Goal: Transaction & Acquisition: Register for event/course

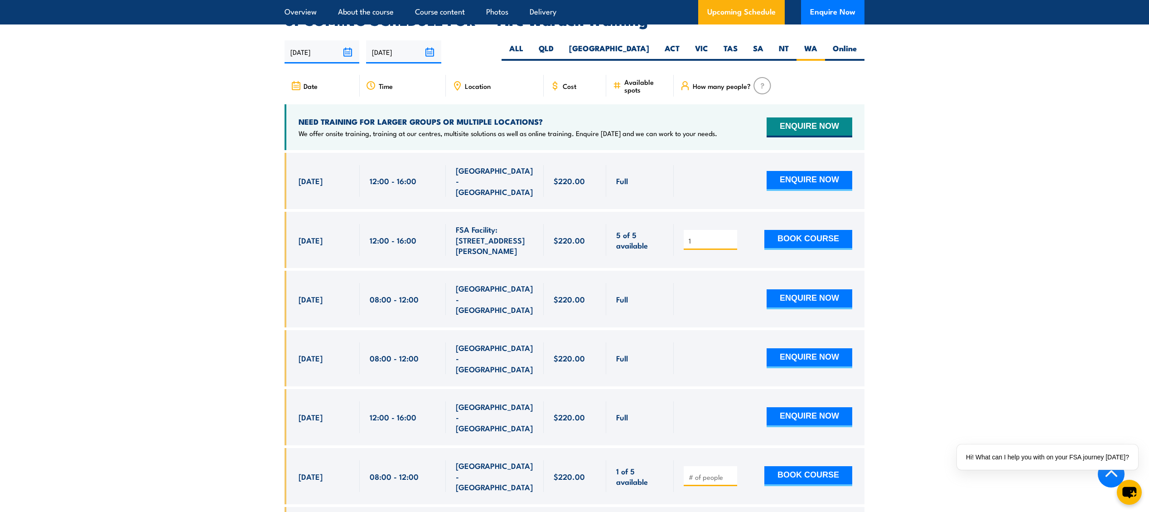
click at [700, 236] on input "1" at bounding box center [711, 240] width 45 height 9
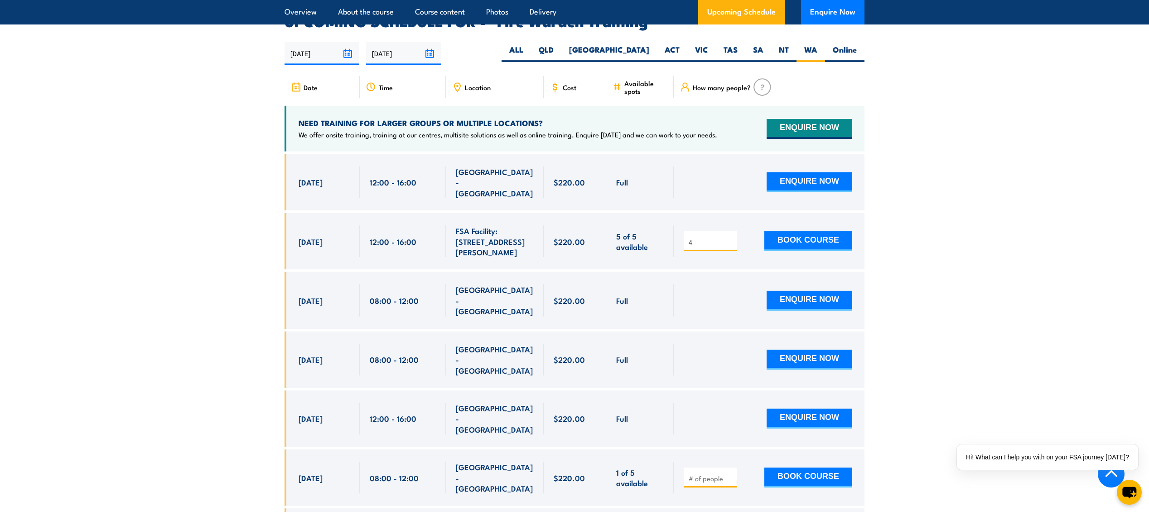
drag, startPoint x: 707, startPoint y: 217, endPoint x: 577, endPoint y: 213, distance: 130.6
click at [577, 213] on div "[DATE] 12:00 - 12:00" at bounding box center [575, 241] width 580 height 56
type input "1"
click at [798, 231] on button "BOOK COURSE" at bounding box center [809, 241] width 88 height 20
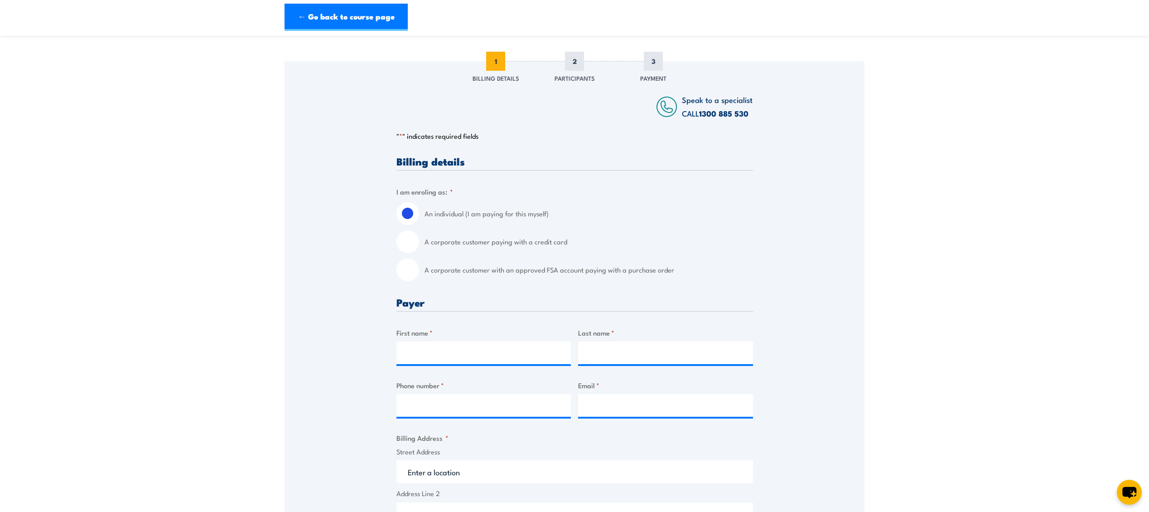
scroll to position [109, 0]
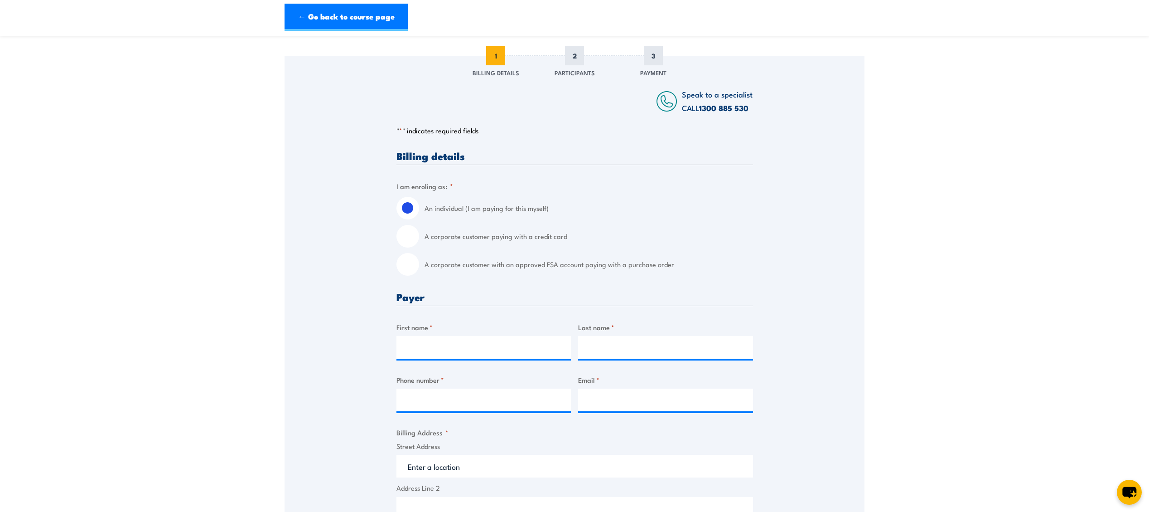
click at [412, 246] on input "A corporate customer paying with a credit card" at bounding box center [408, 236] width 23 height 23
radio input "true"
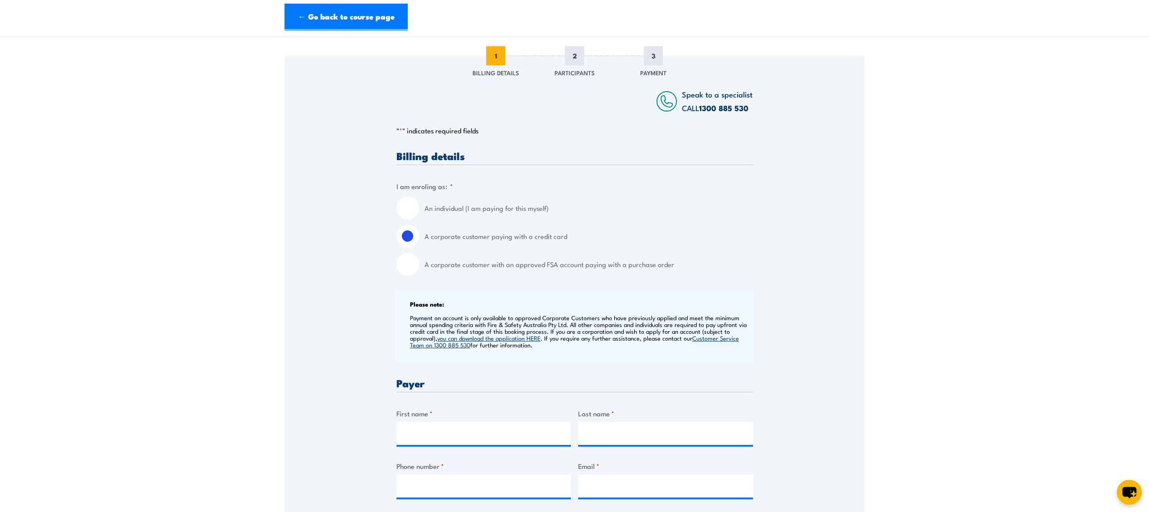
click at [504, 218] on label "An individual (I am paying for this myself)" at bounding box center [589, 208] width 329 height 23
click at [419, 218] on input "An individual (I am paying for this myself)" at bounding box center [408, 208] width 23 height 23
radio input "true"
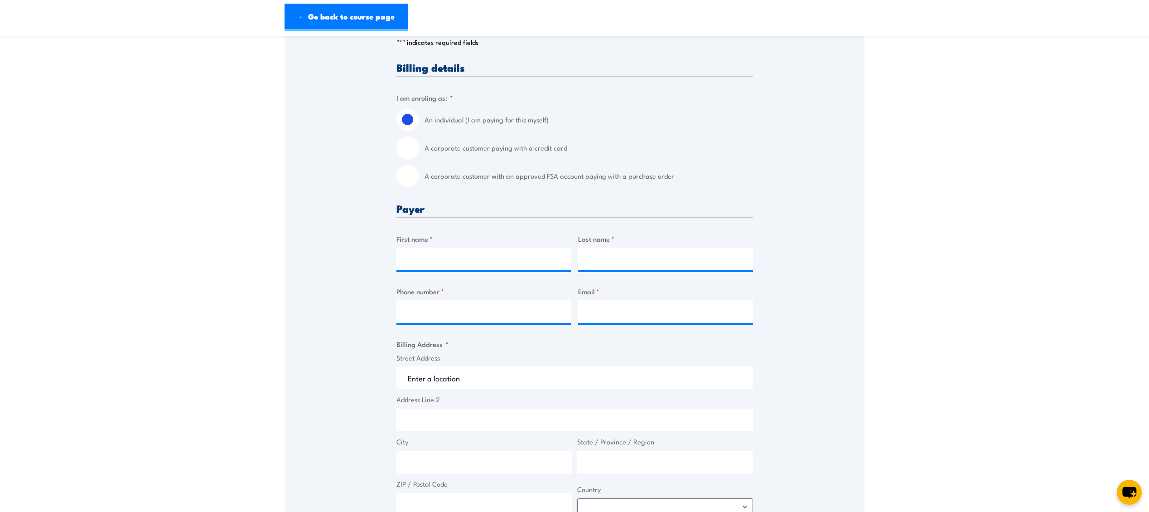
scroll to position [199, 0]
click at [490, 266] on input "First name *" at bounding box center [484, 257] width 175 height 23
type input "i"
type input "Isabelle"
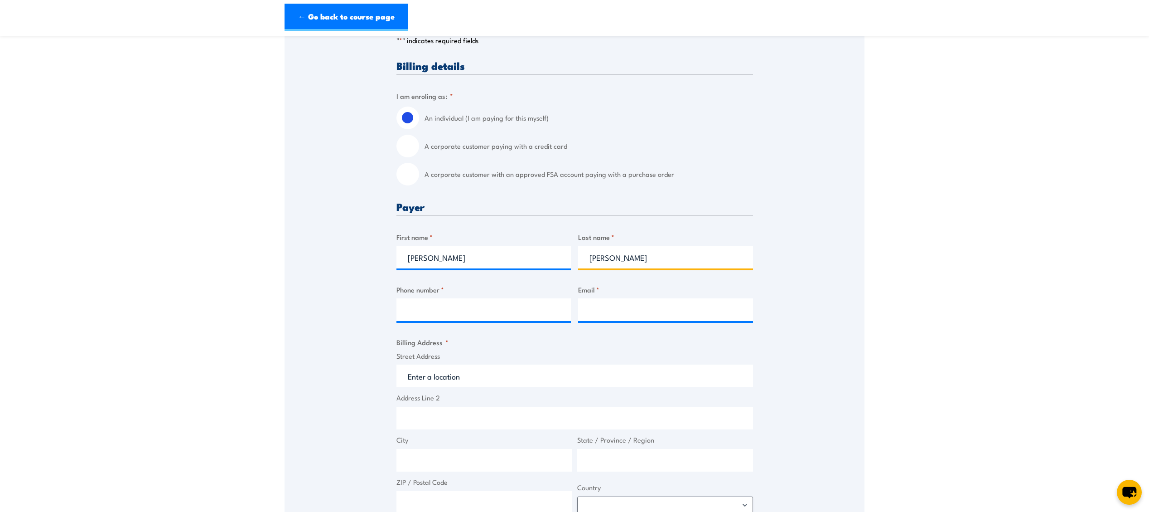
type input "Ali"
type input "0405145279"
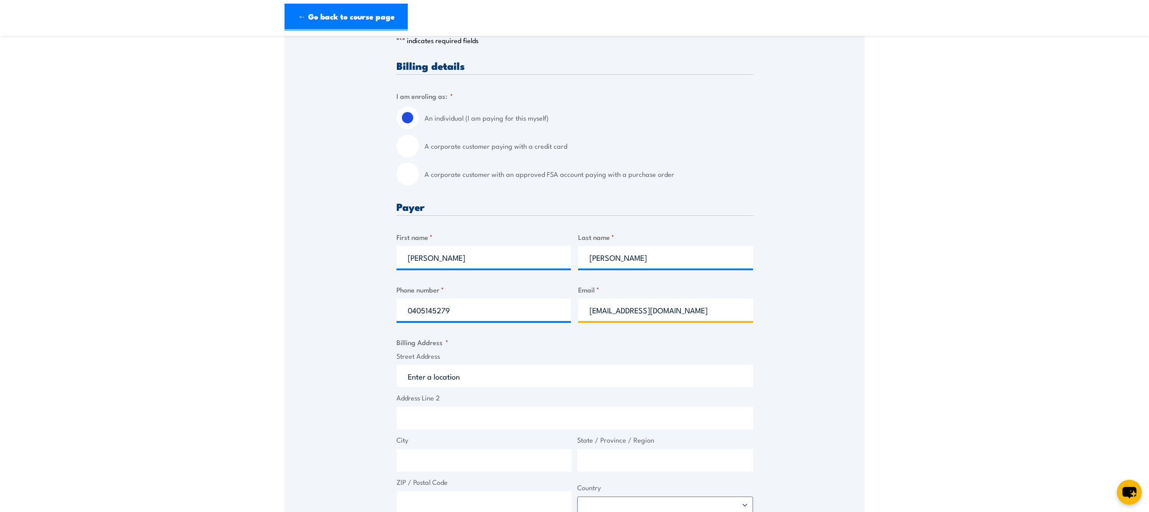
type input "isabelleali@acc.edu.au"
click at [456, 387] on input "Street Address" at bounding box center [575, 375] width 357 height 23
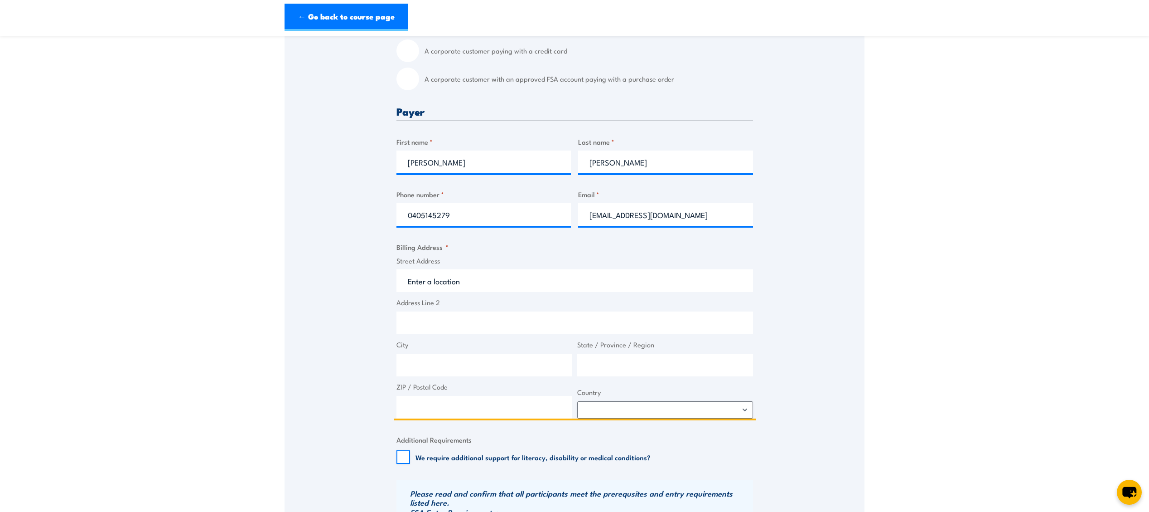
scroll to position [301, 0]
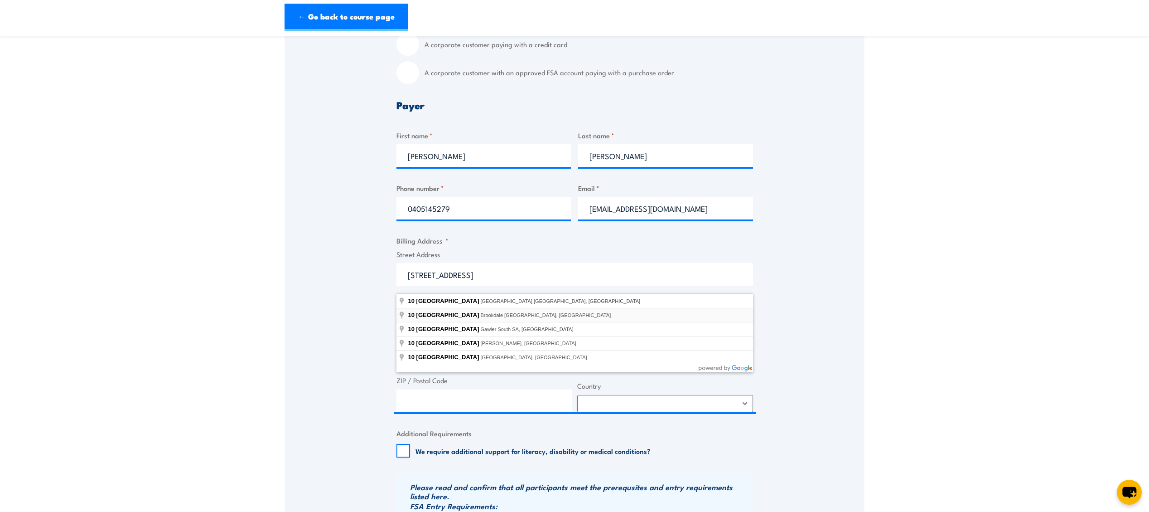
type input "10 Ninth Road, Brookdale WA, Australia"
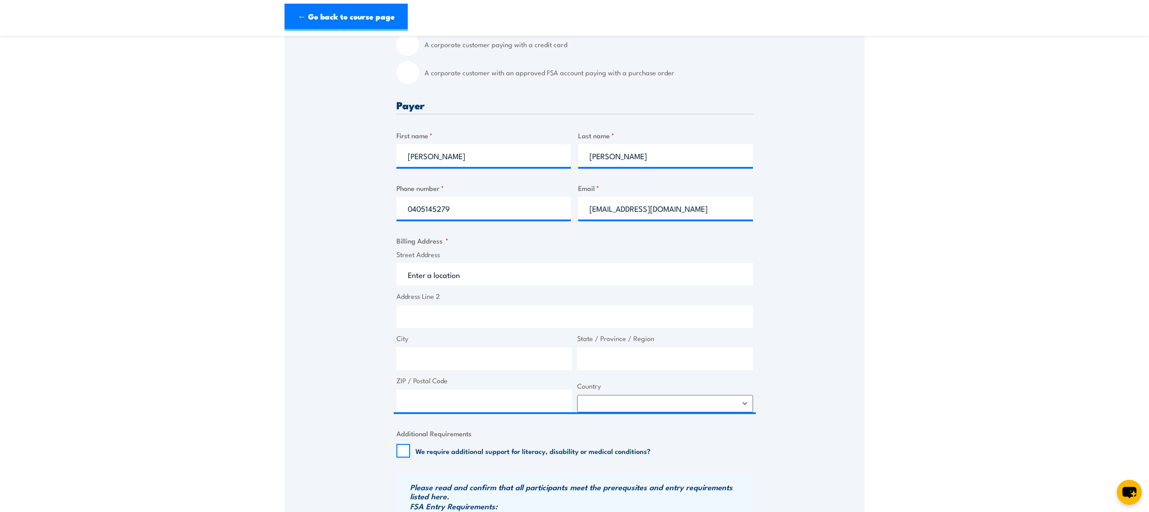
type input "10 Ninth Rd"
type input "Brookdale"
type input "Western Australia"
type input "6112"
select select "Australia"
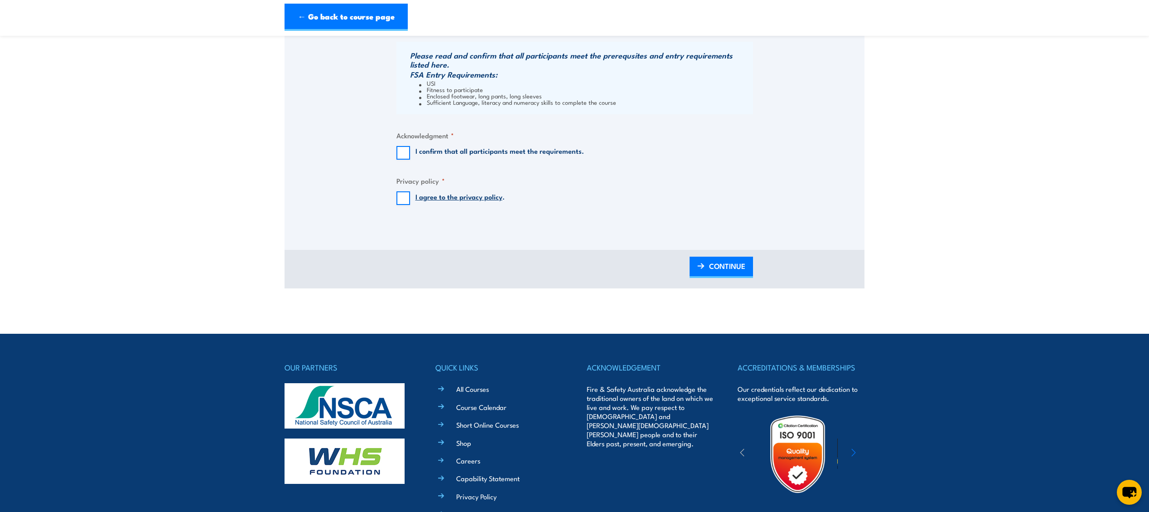
scroll to position [736, 0]
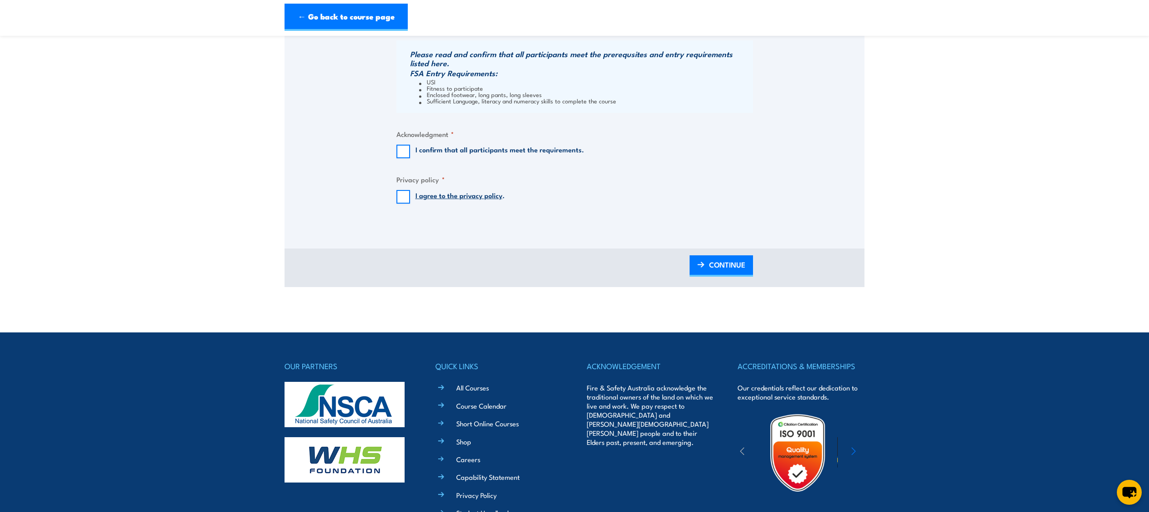
click at [414, 158] on div "I confirm that all participants meet the requirements." at bounding box center [491, 152] width 188 height 14
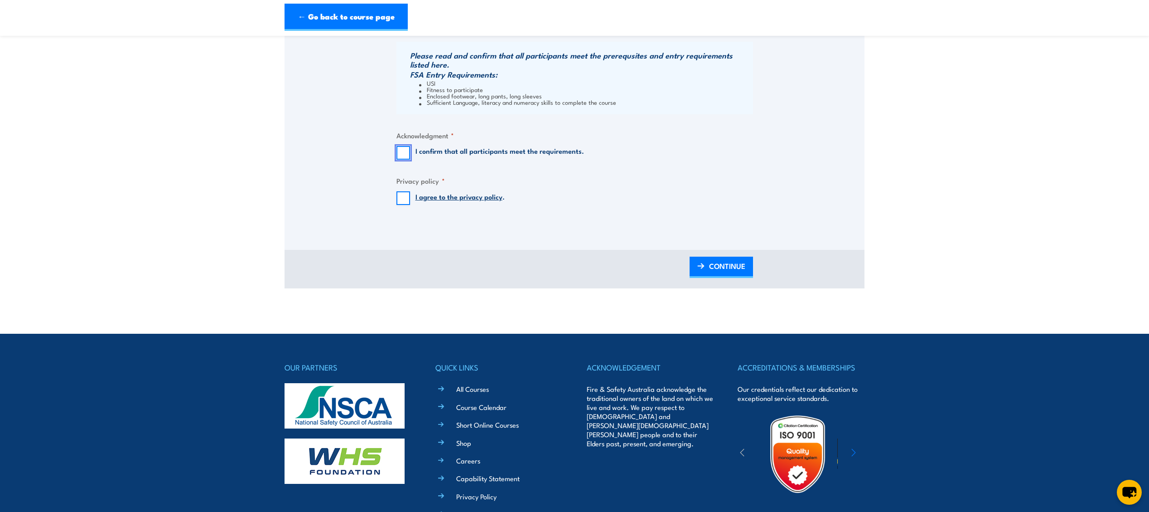
click at [403, 158] on input "I confirm that all participants meet the requirements." at bounding box center [404, 153] width 14 height 14
checkbox input "true"
click at [402, 205] on input "I agree to the privacy policy ." at bounding box center [404, 198] width 14 height 14
checkbox input "true"
click at [743, 274] on span "CONTINUE" at bounding box center [727, 266] width 36 height 24
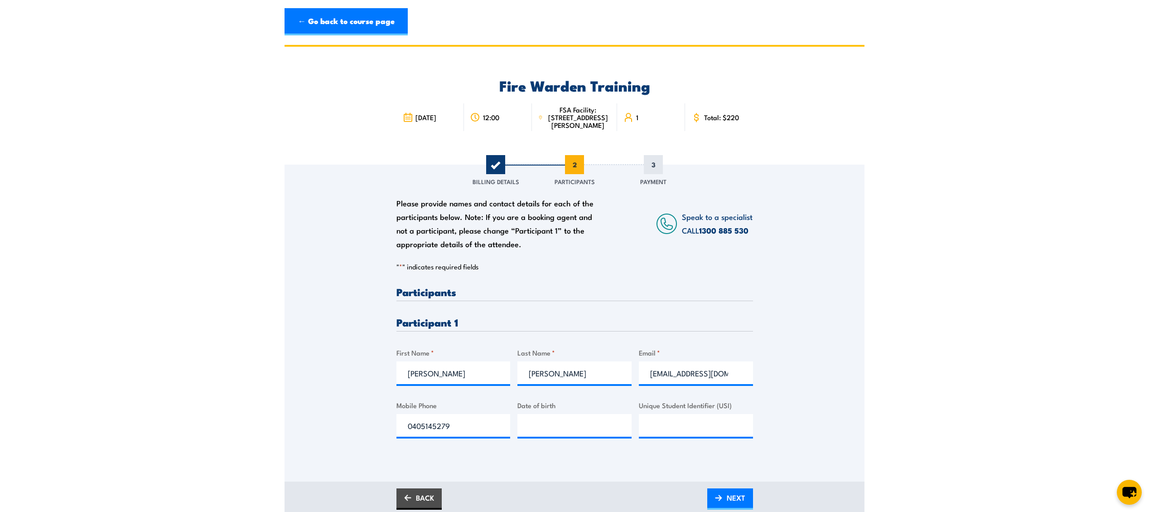
scroll to position [0, 0]
click at [453, 325] on h3 "Participant 1" at bounding box center [575, 322] width 357 height 10
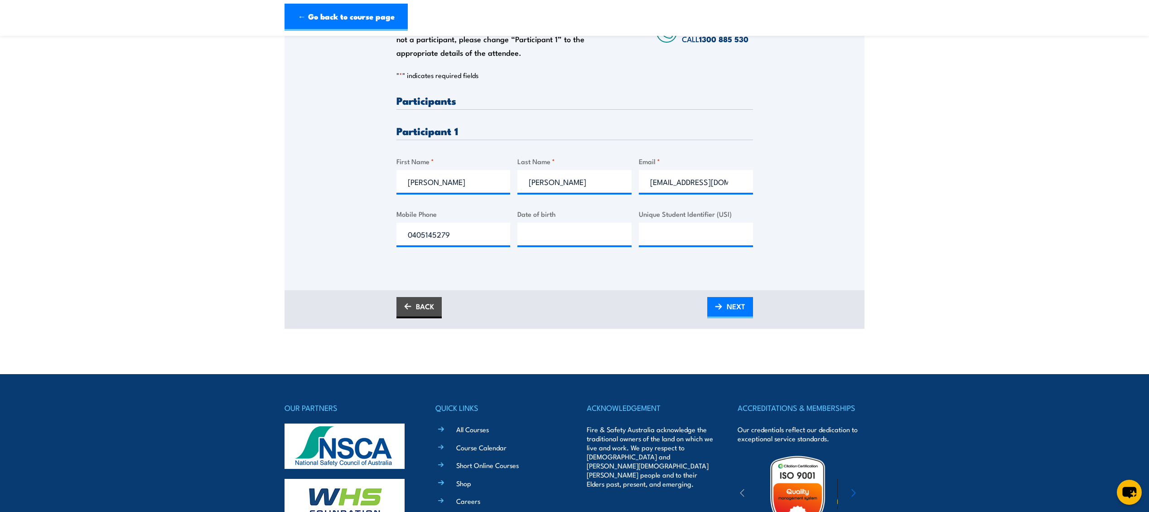
scroll to position [203, 0]
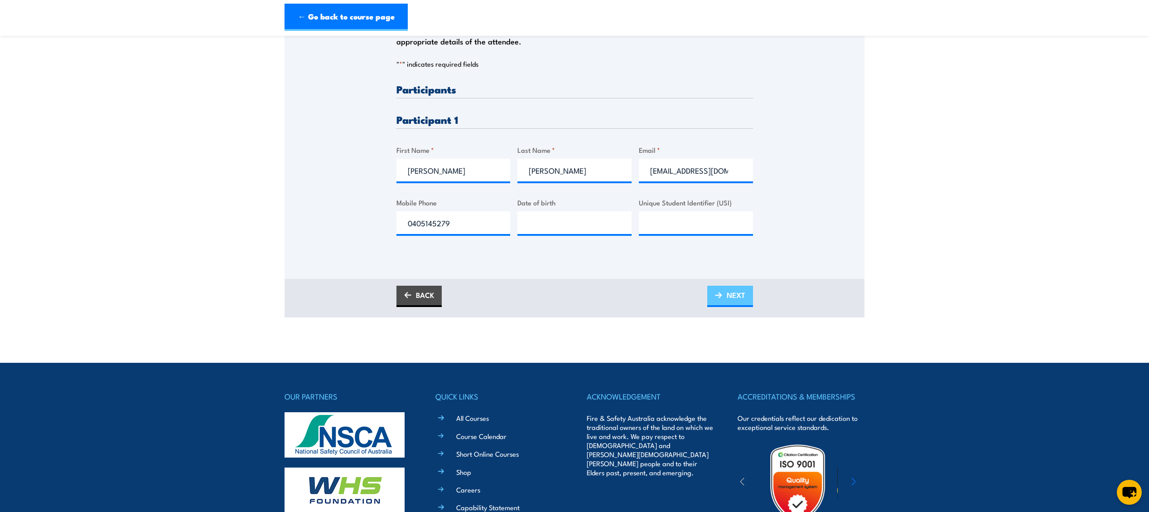
click at [731, 307] on span "NEXT" at bounding box center [736, 295] width 19 height 24
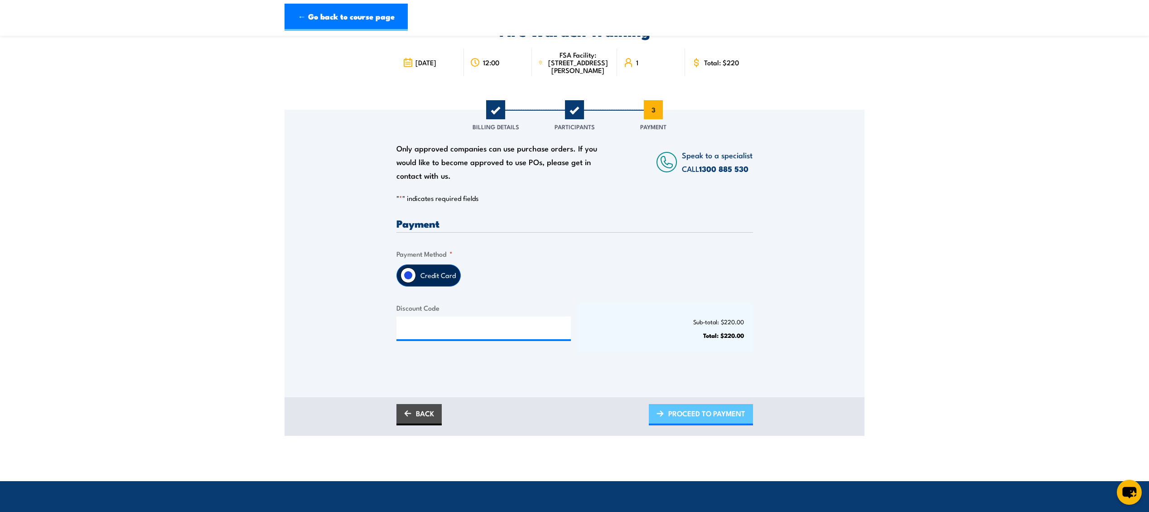
scroll to position [0, 0]
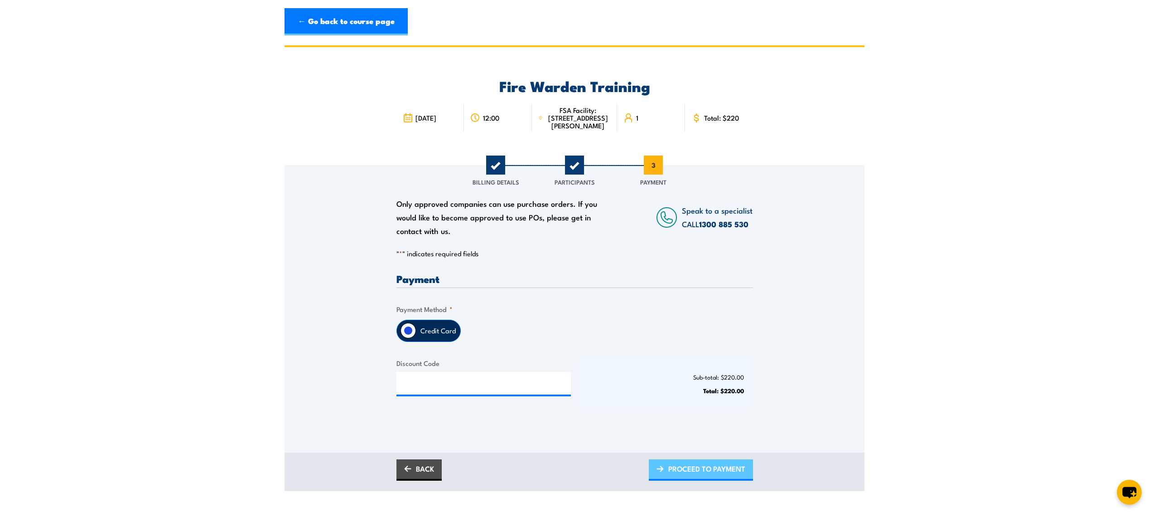
click at [702, 480] on span "PROCEED TO PAYMENT" at bounding box center [706, 468] width 77 height 24
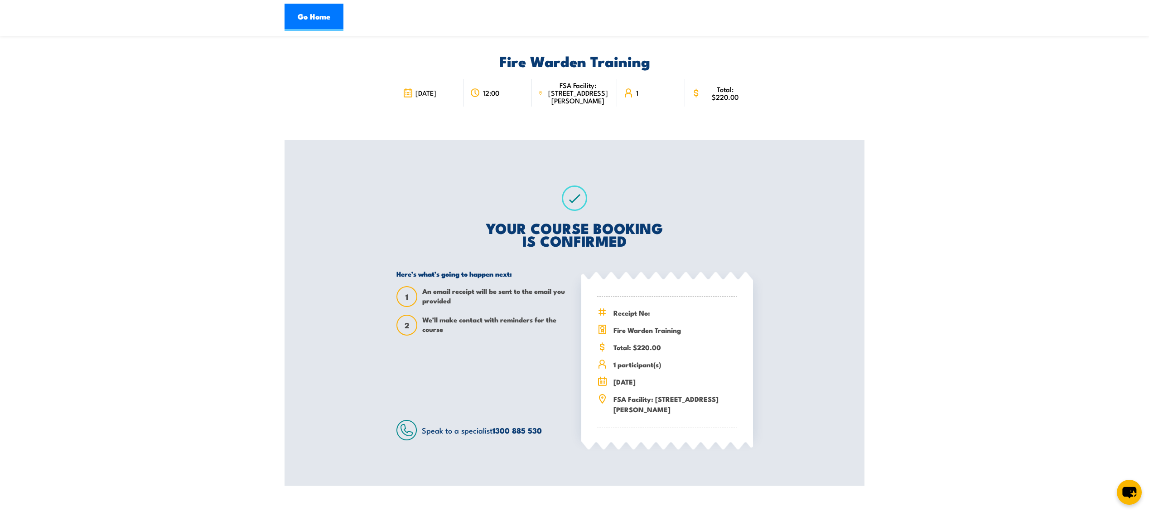
scroll to position [30, 0]
